Goal: Task Accomplishment & Management: Manage account settings

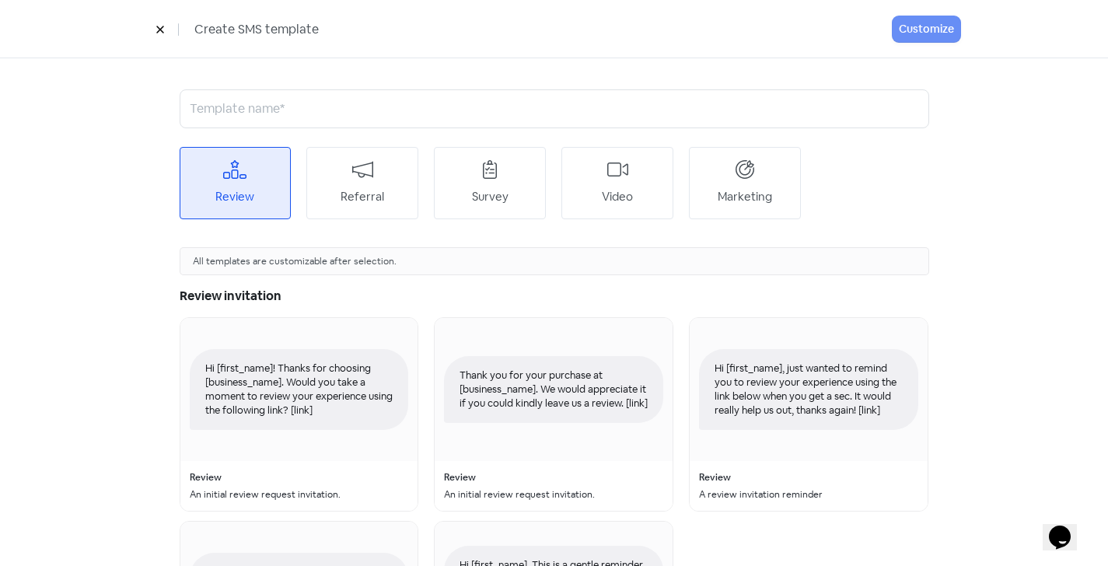
click at [162, 26] on icon at bounding box center [160, 29] width 9 height 9
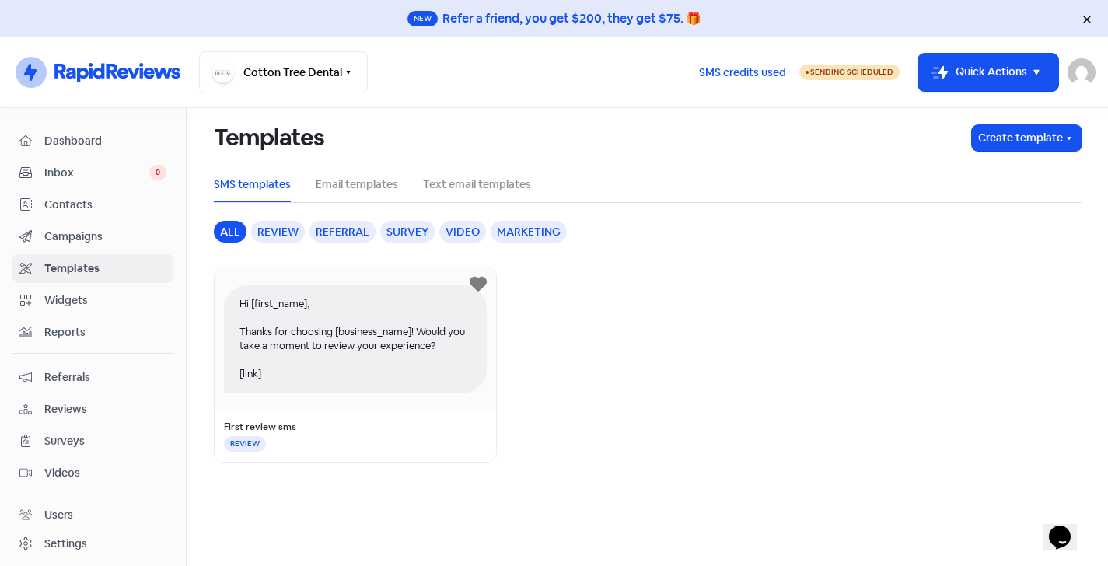
click at [73, 138] on span "Dashboard" at bounding box center [105, 141] width 122 height 16
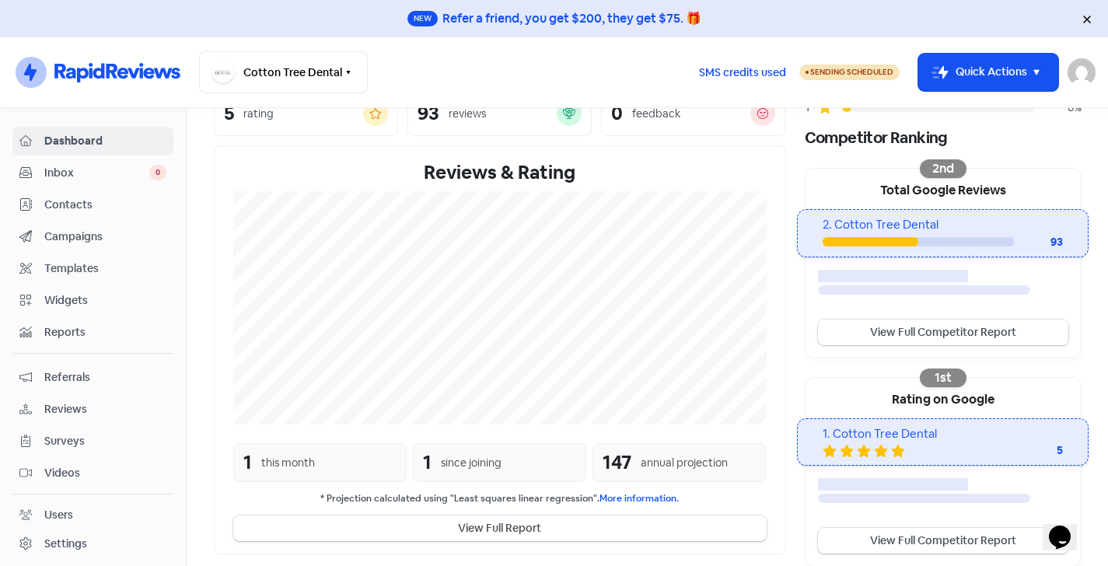
scroll to position [233, 0]
click at [979, 335] on link "View Full Competitor Report" at bounding box center [943, 333] width 250 height 26
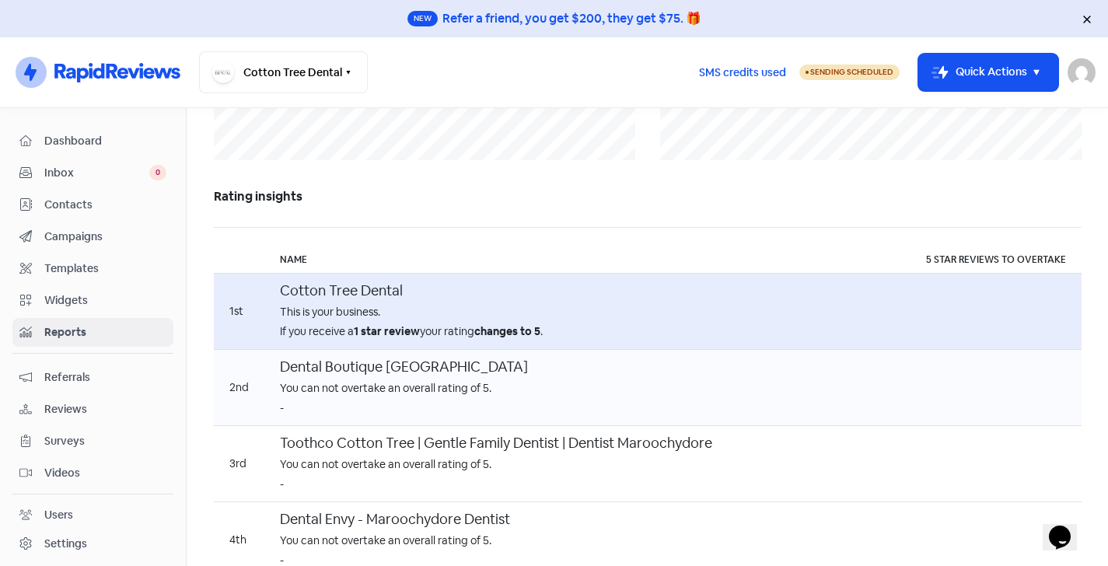
scroll to position [914, 0]
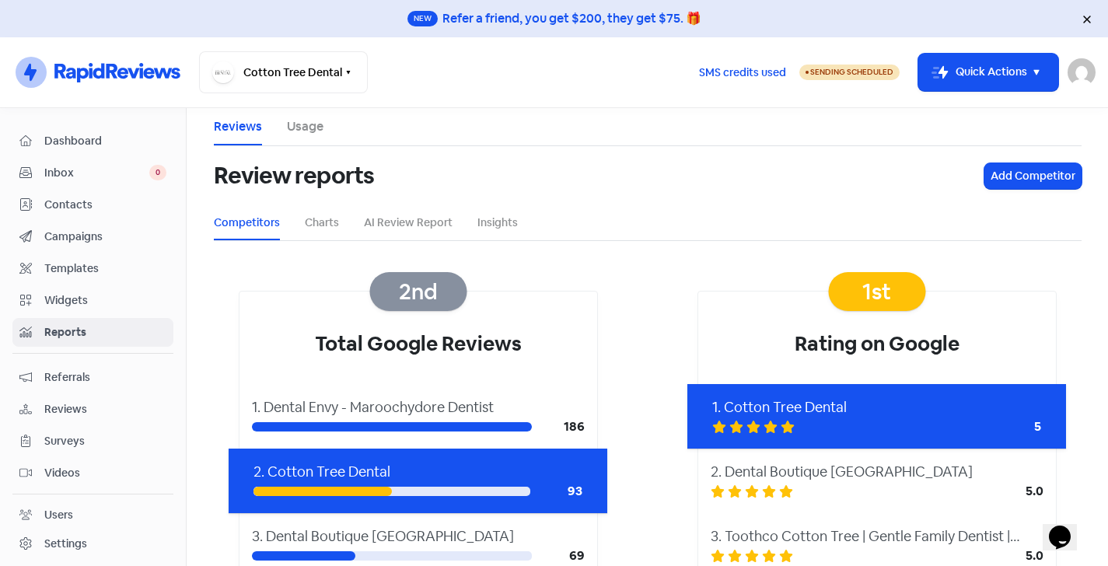
scroll to position [0, 0]
click at [835, 75] on span "Sending Scheduled" at bounding box center [852, 72] width 83 height 10
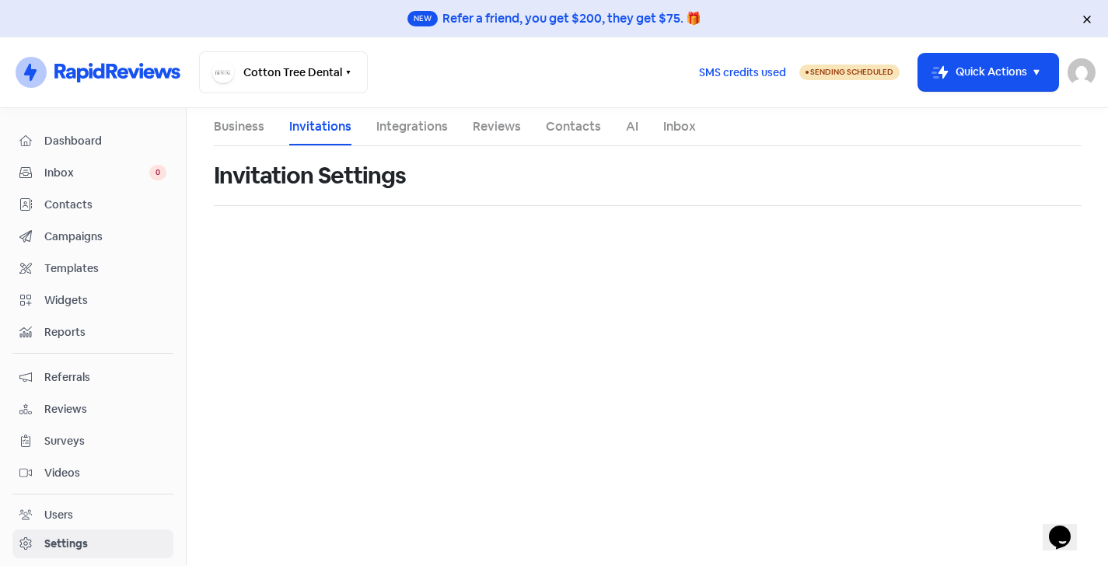
select select "[GEOGRAPHIC_DATA]/[GEOGRAPHIC_DATA]"
select select "17:00:00"
select select "17:30:00"
select select "17:00:00"
select select "17:30:00"
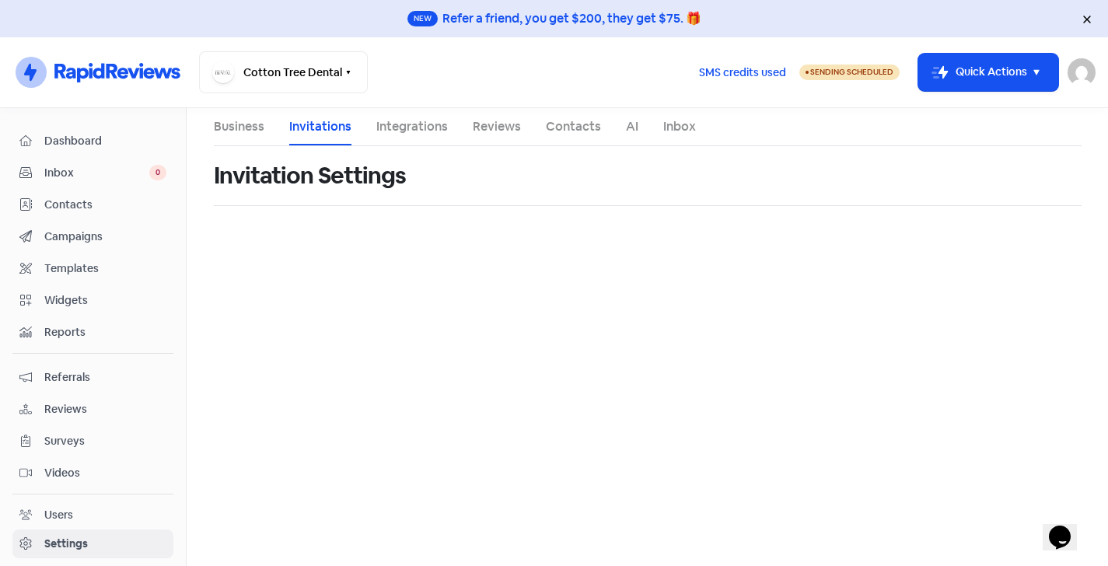
select select "17:00:00"
select select "17:30:00"
select select "17:00:00"
select select "17:30:00"
select select "17:00:00"
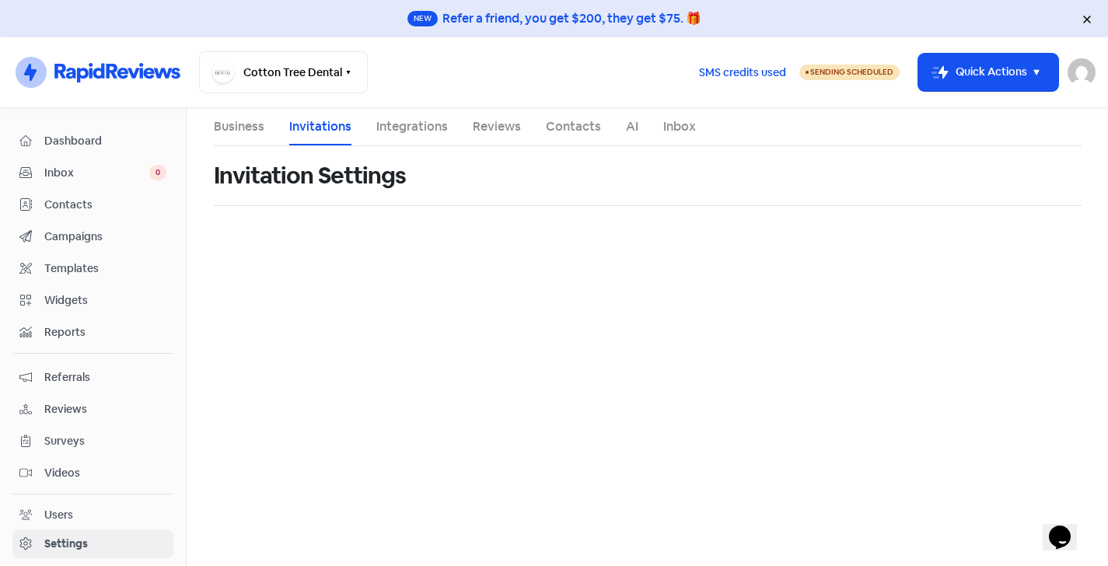
select select "17:30:00"
select select "AU"
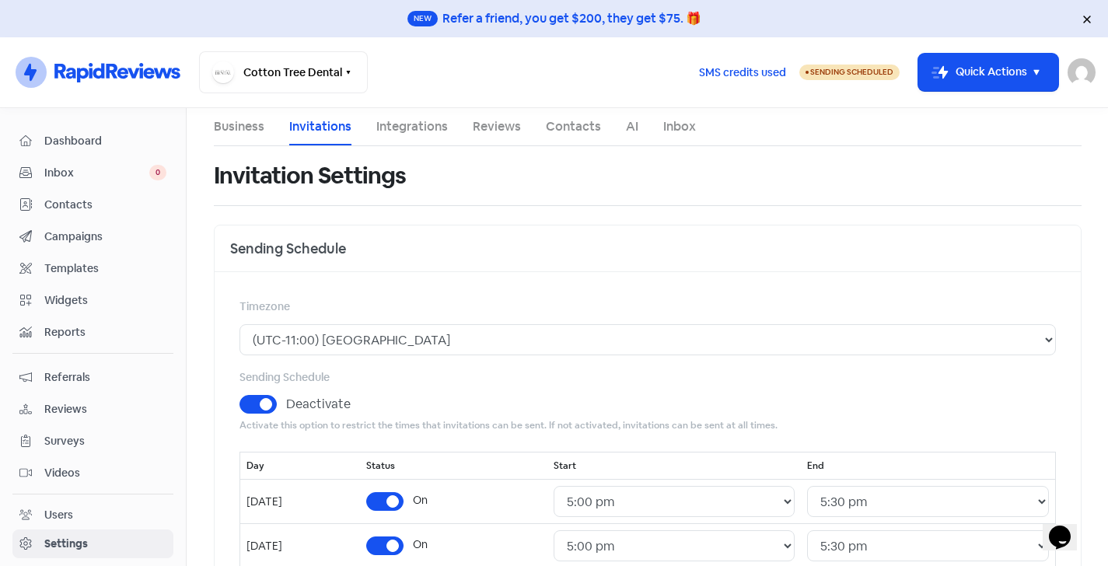
click at [246, 128] on link "Business" at bounding box center [239, 126] width 51 height 19
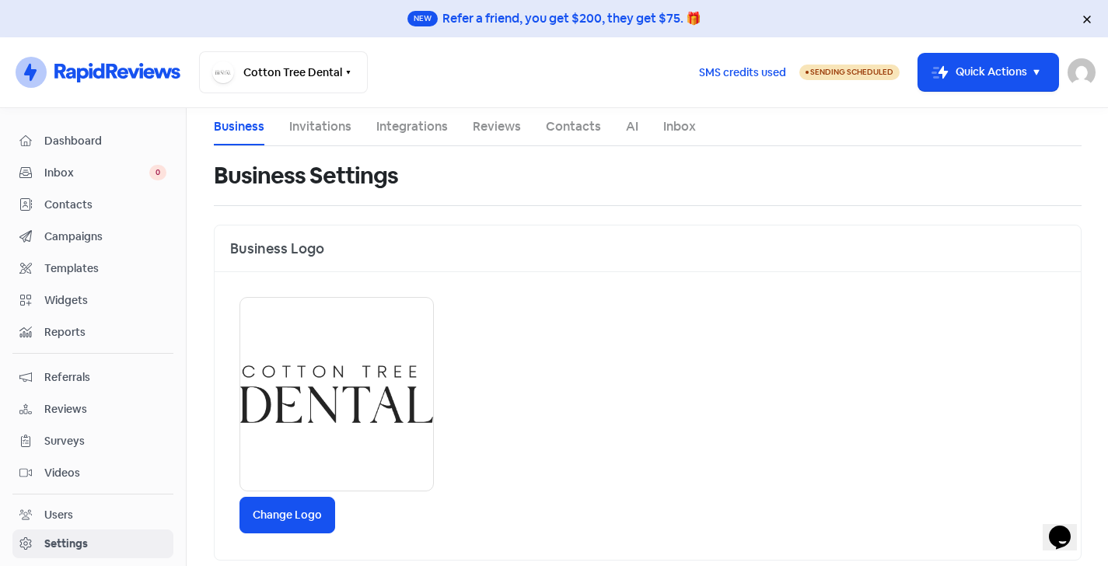
click at [491, 133] on link "Reviews" at bounding box center [497, 126] width 48 height 19
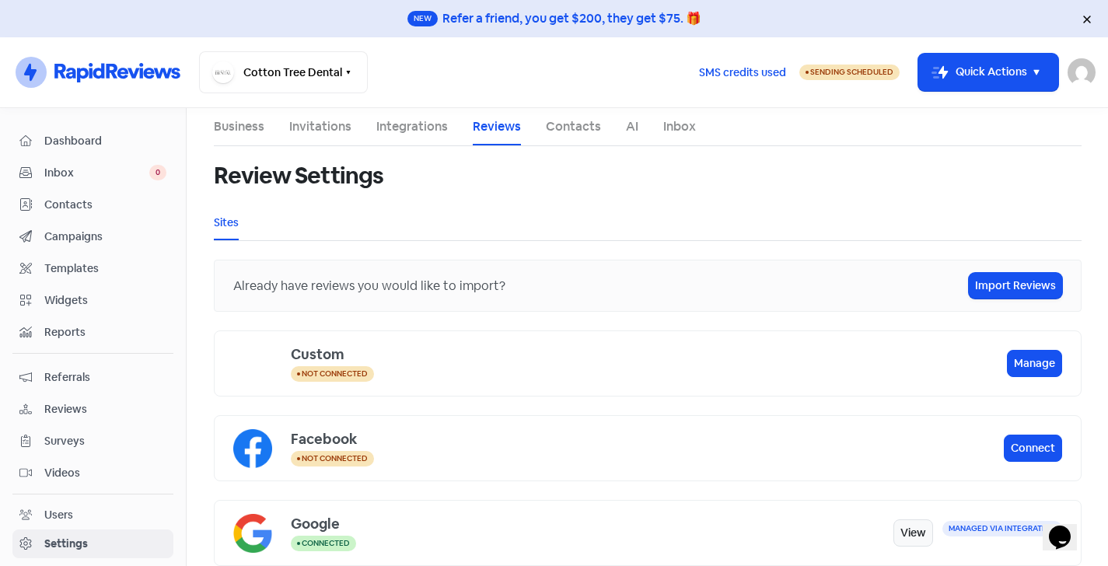
click at [431, 129] on link "Integrations" at bounding box center [412, 126] width 72 height 19
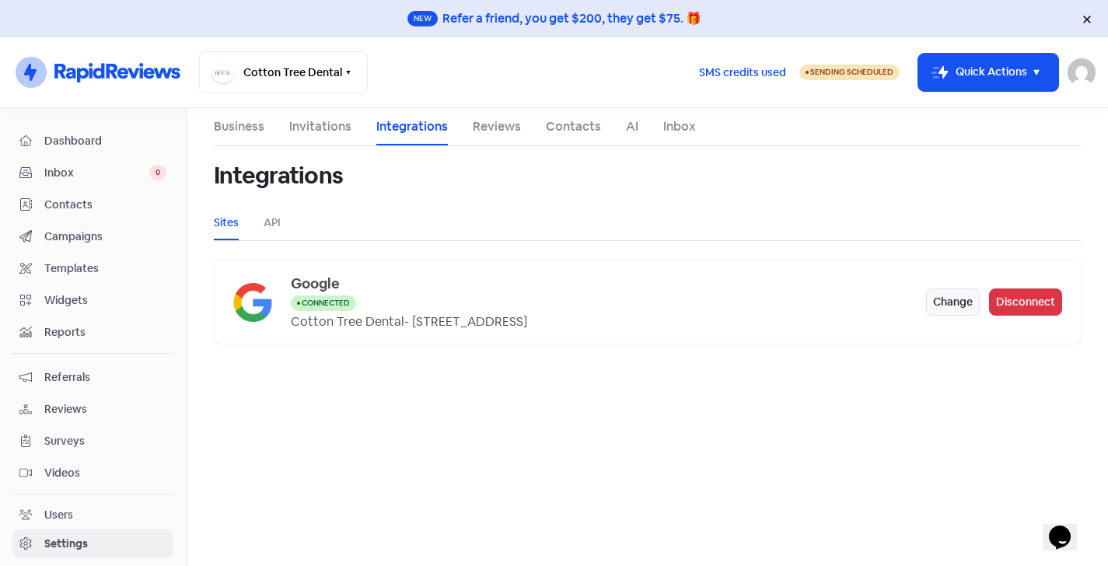
click at [489, 127] on link "Reviews" at bounding box center [497, 126] width 48 height 19
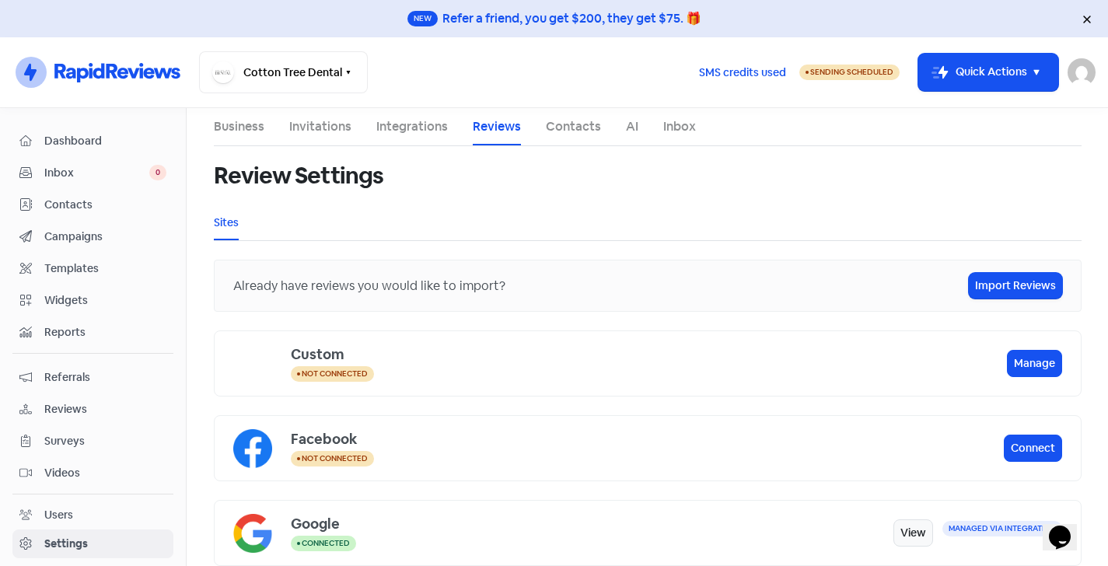
click at [578, 130] on link "Contacts" at bounding box center [573, 126] width 55 height 19
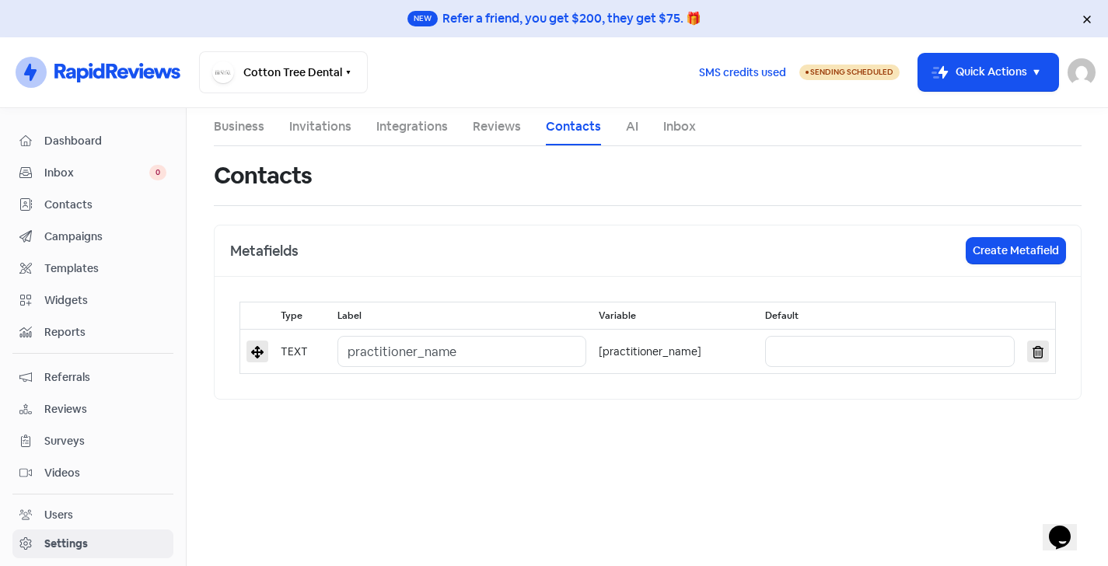
click at [631, 124] on link "AI" at bounding box center [632, 126] width 12 height 19
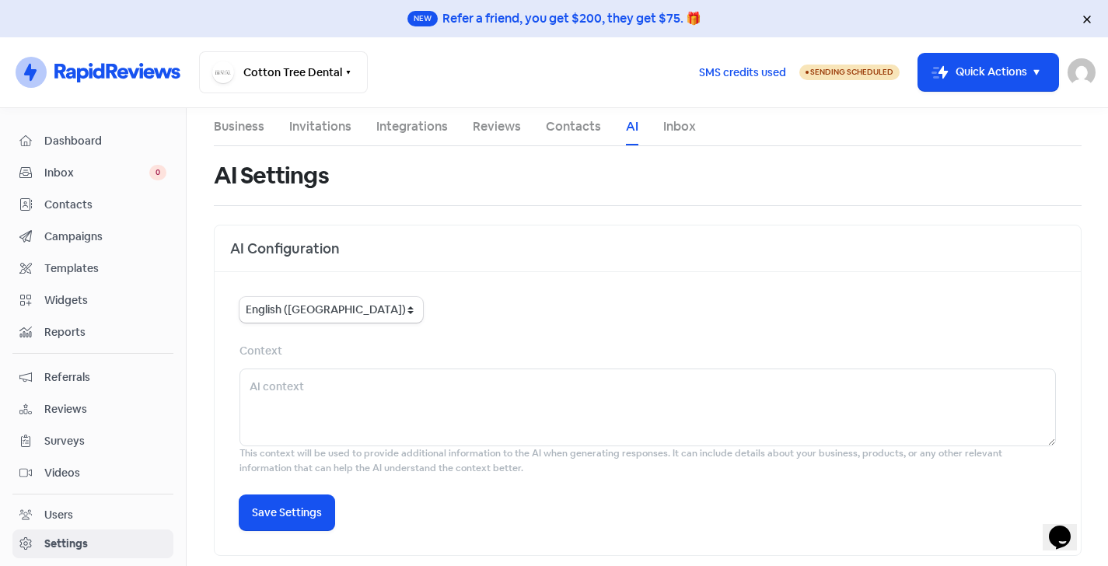
click at [691, 128] on link "Inbox" at bounding box center [679, 126] width 33 height 19
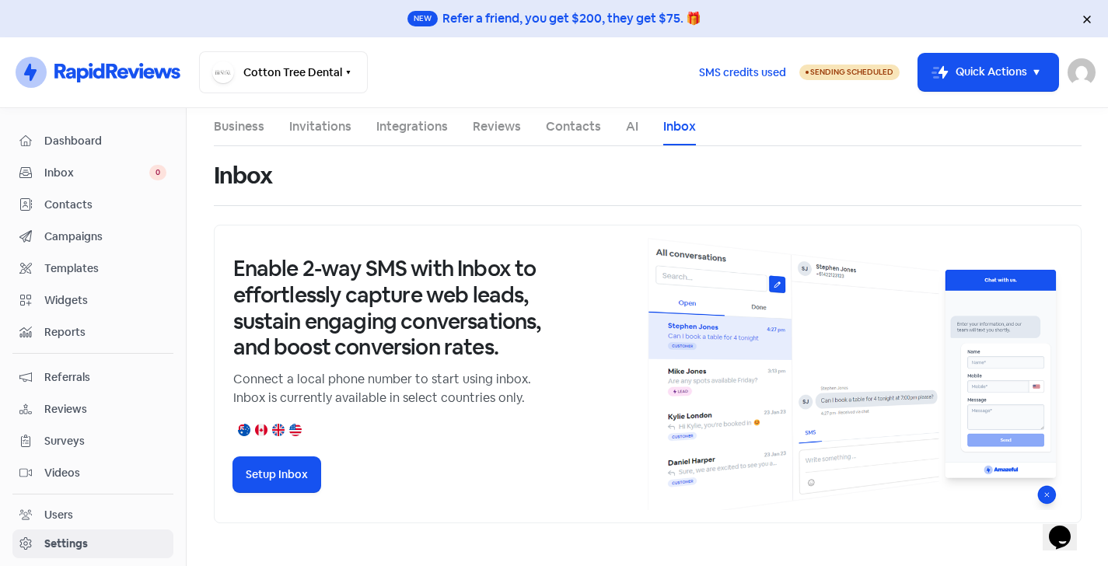
click at [236, 123] on link "Business" at bounding box center [239, 126] width 51 height 19
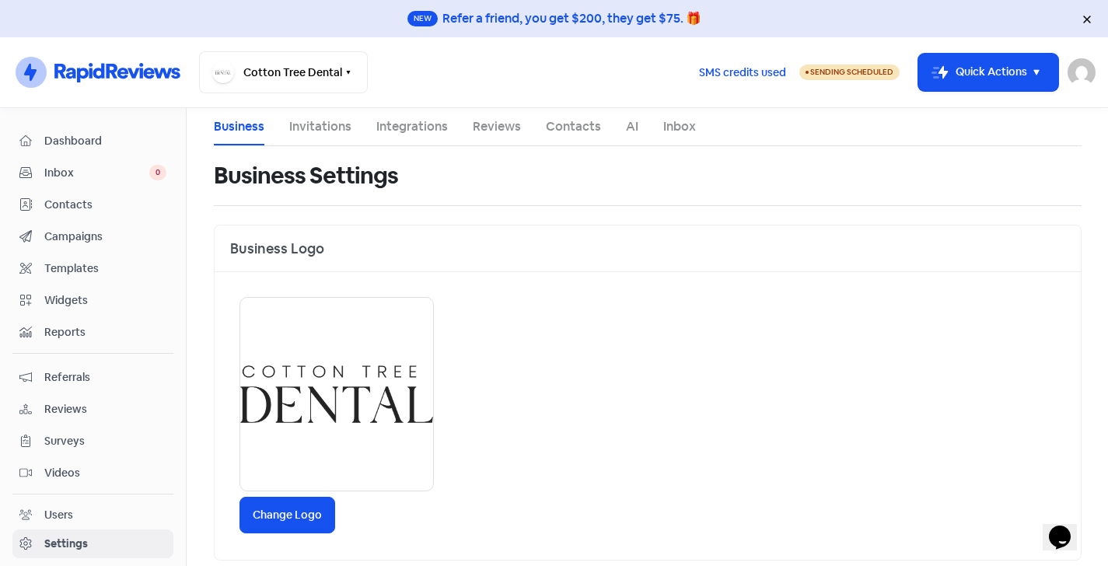
click at [674, 135] on link "Inbox" at bounding box center [679, 126] width 33 height 19
